Goal: Transaction & Acquisition: Subscribe to service/newsletter

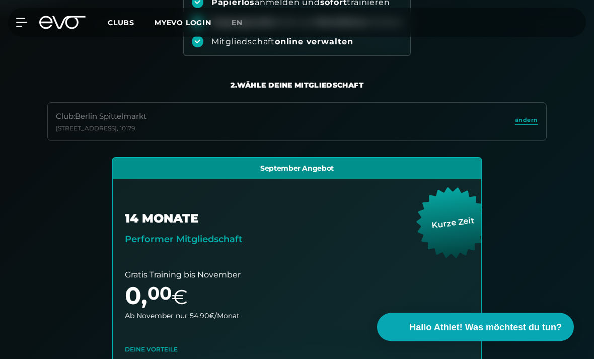
scroll to position [156, 0]
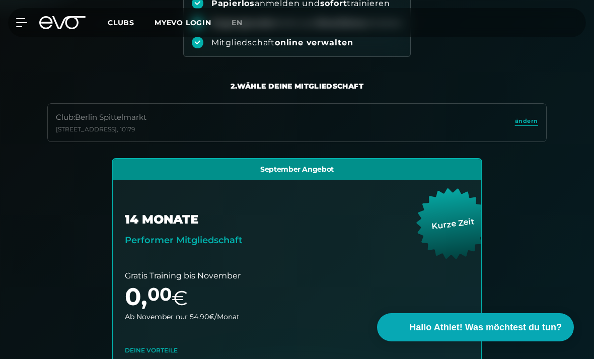
click at [527, 118] on span "ändern" at bounding box center [526, 121] width 23 height 9
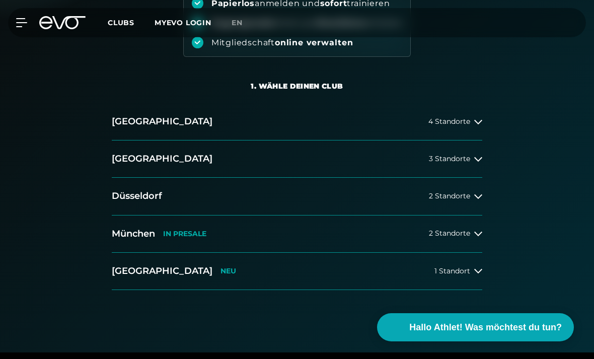
click at [548, 160] on div "[GEOGRAPHIC_DATA] 4 Standorte [GEOGRAPHIC_DATA] 3 Standorte [GEOGRAPHIC_DATA] 2…" at bounding box center [297, 204] width 594 height 203
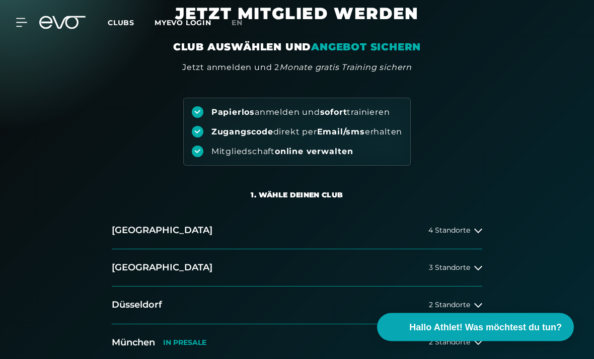
scroll to position [0, 0]
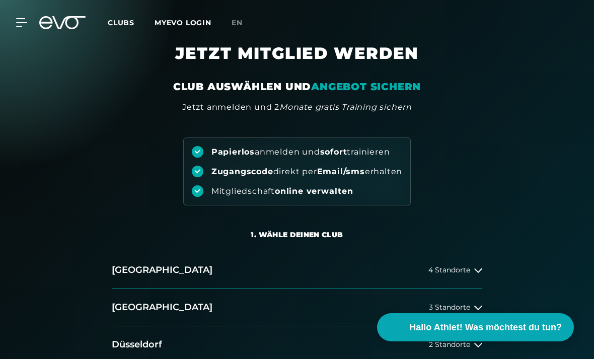
scroll to position [8, 0]
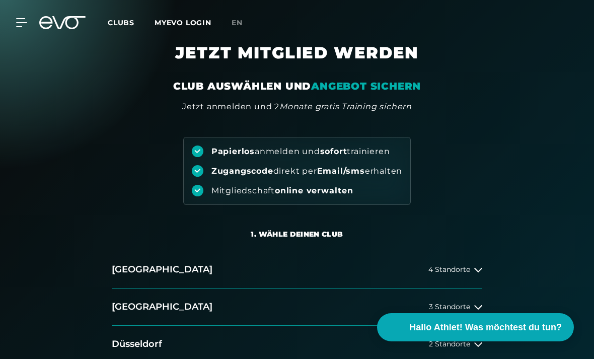
click at [400, 77] on h1 "JETZT MITGLIED WERDEN" at bounding box center [296, 61] width 463 height 36
click at [403, 90] on em "ANGEBOT SICHERN" at bounding box center [366, 86] width 110 height 12
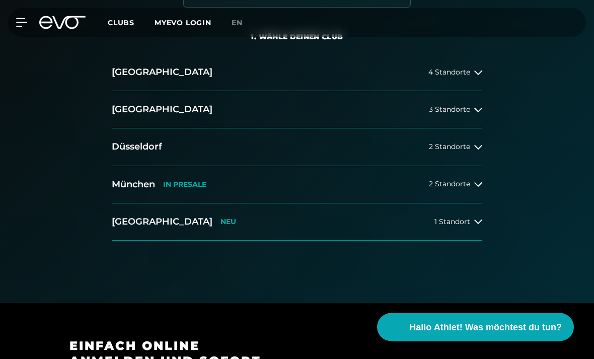
click at [480, 123] on button "[GEOGRAPHIC_DATA] 3 Standorte" at bounding box center [297, 110] width 371 height 37
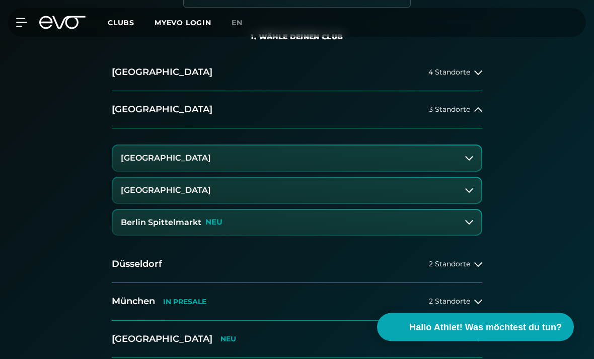
scroll to position [205, 0]
click at [462, 219] on button "Berlin Spittelmarkt NEU" at bounding box center [297, 222] width 369 height 25
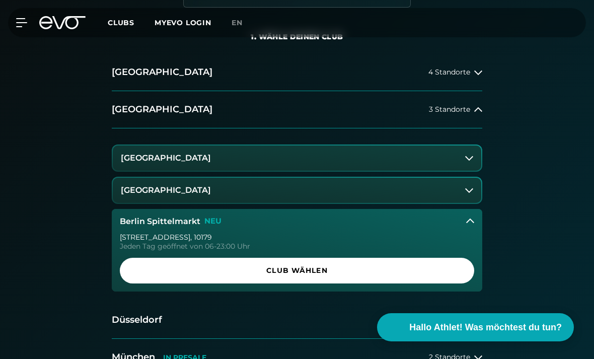
click at [454, 271] on span "Club wählen" at bounding box center [297, 270] width 330 height 11
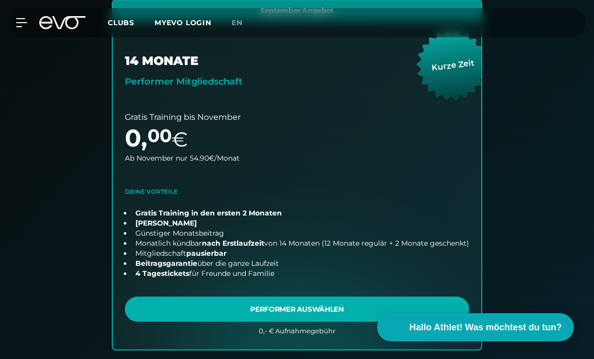
scroll to position [413, 0]
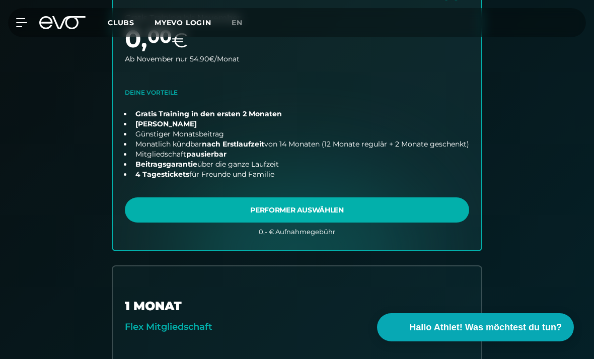
click at [446, 157] on link "choose plan" at bounding box center [297, 76] width 369 height 350
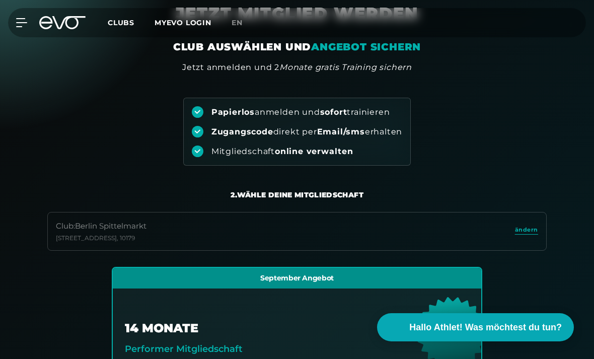
scroll to position [0, 0]
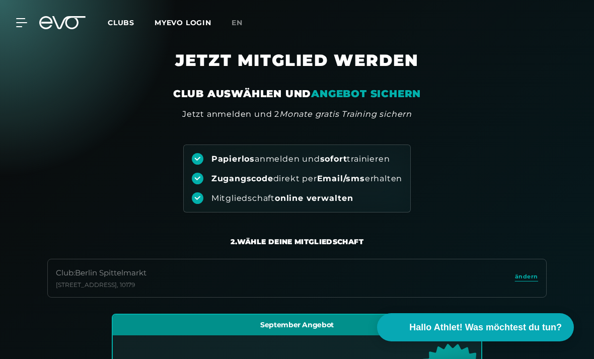
click at [163, 24] on link "MYEVO LOGIN" at bounding box center [183, 22] width 57 height 9
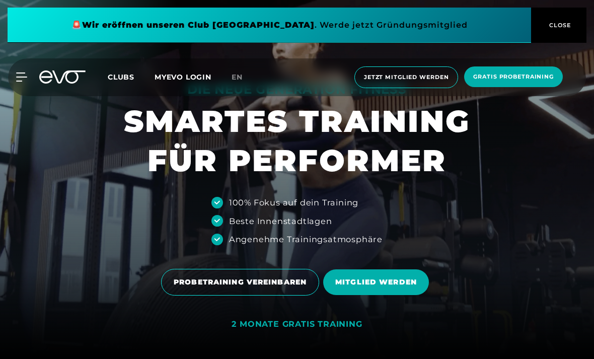
click at [410, 277] on span "MITGLIED WERDEN" at bounding box center [376, 282] width 82 height 11
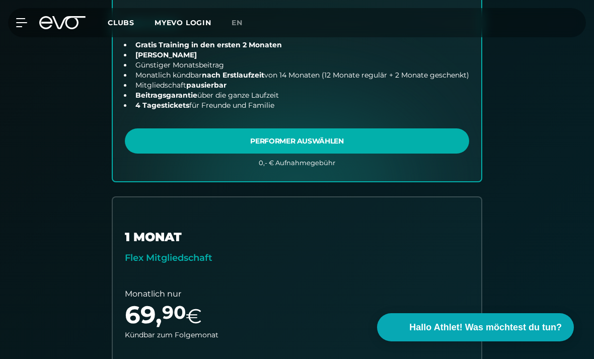
scroll to position [415, 0]
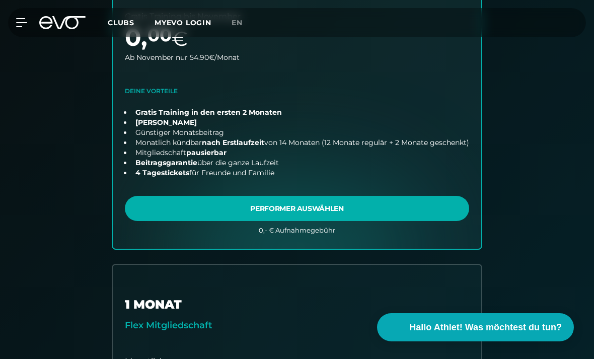
click at [440, 224] on link "choose plan" at bounding box center [297, 75] width 369 height 350
